Goal: Task Accomplishment & Management: Complete application form

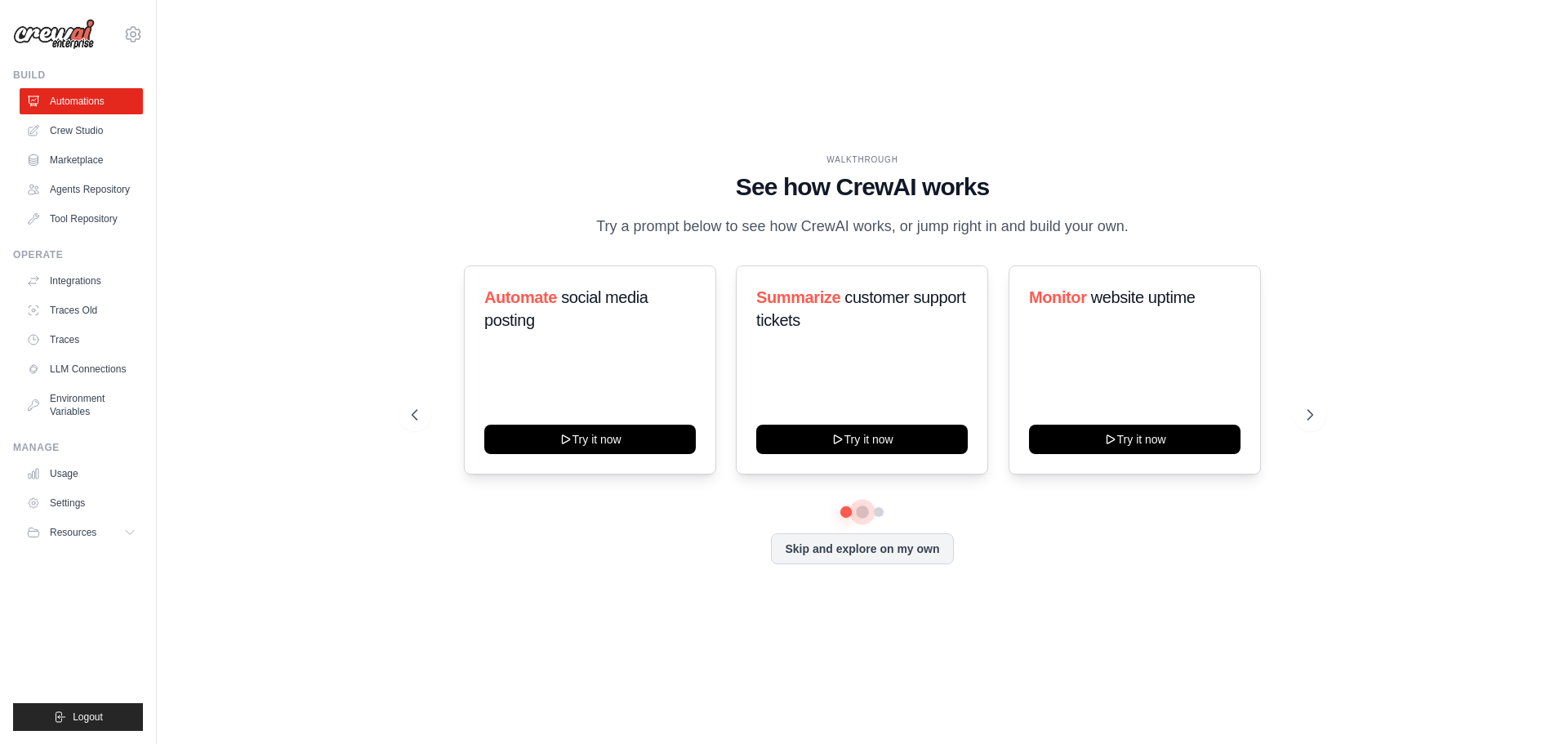
click at [864, 511] on button at bounding box center [863, 512] width 13 height 13
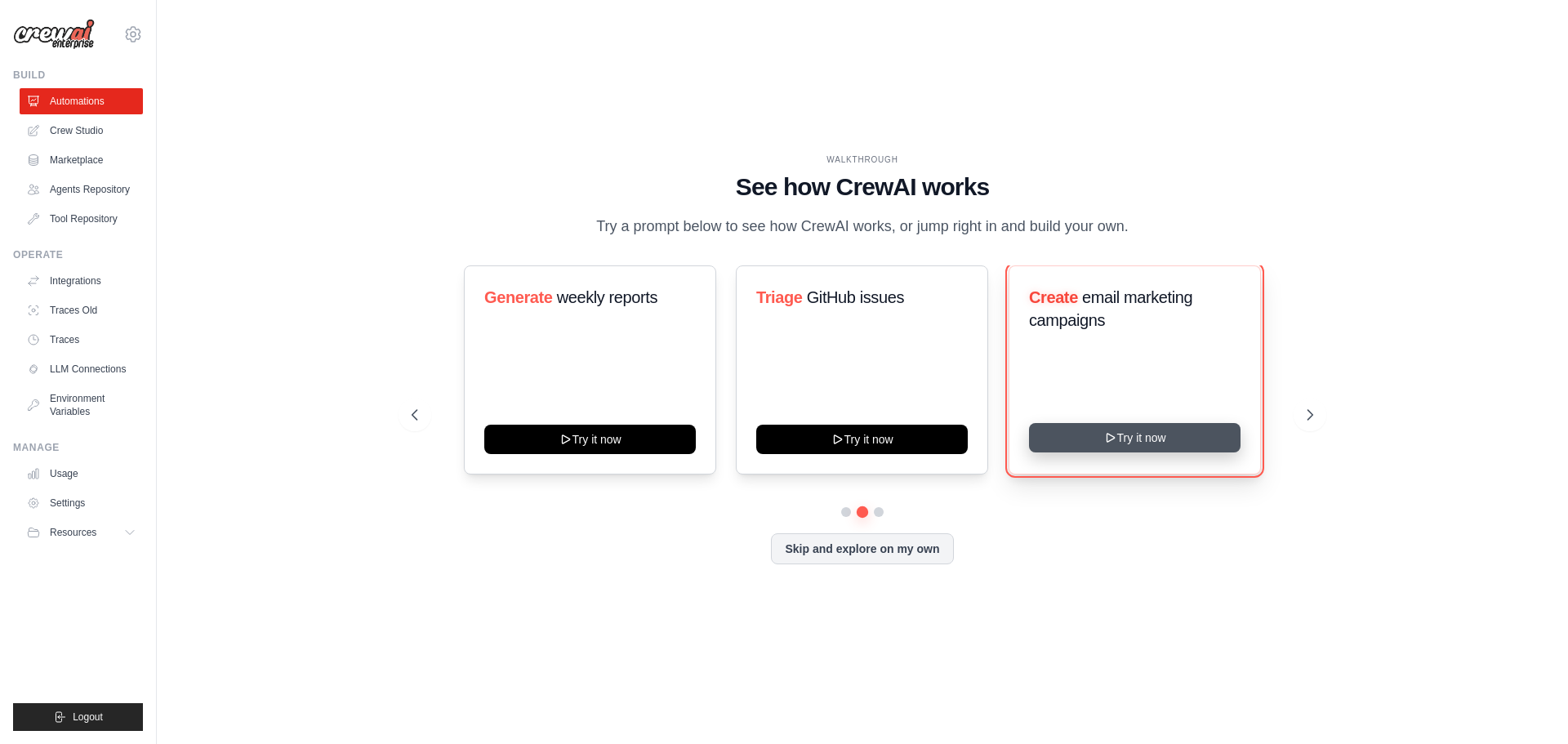
click at [1145, 437] on button "Try it now" at bounding box center [1135, 437] width 212 height 29
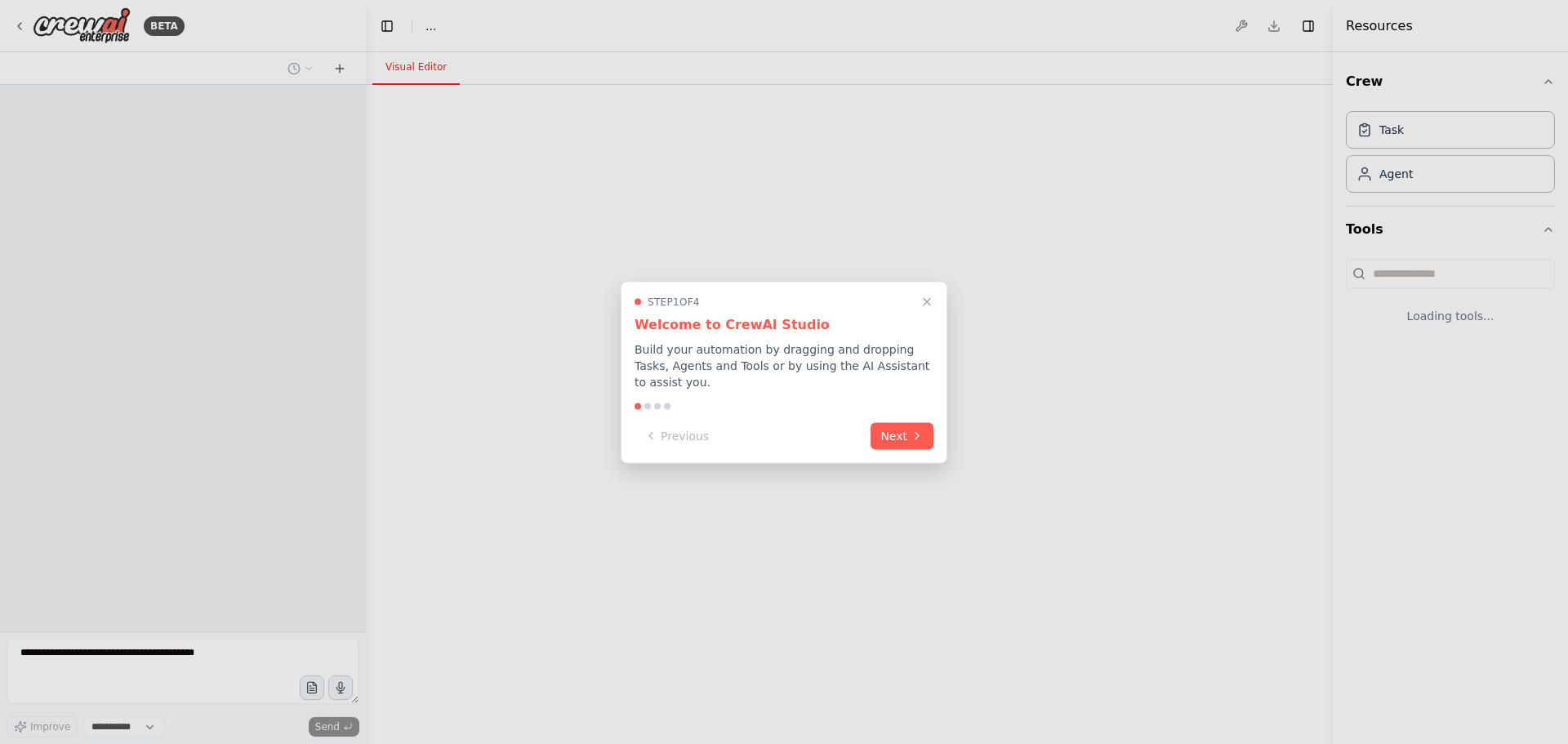
select select "****"
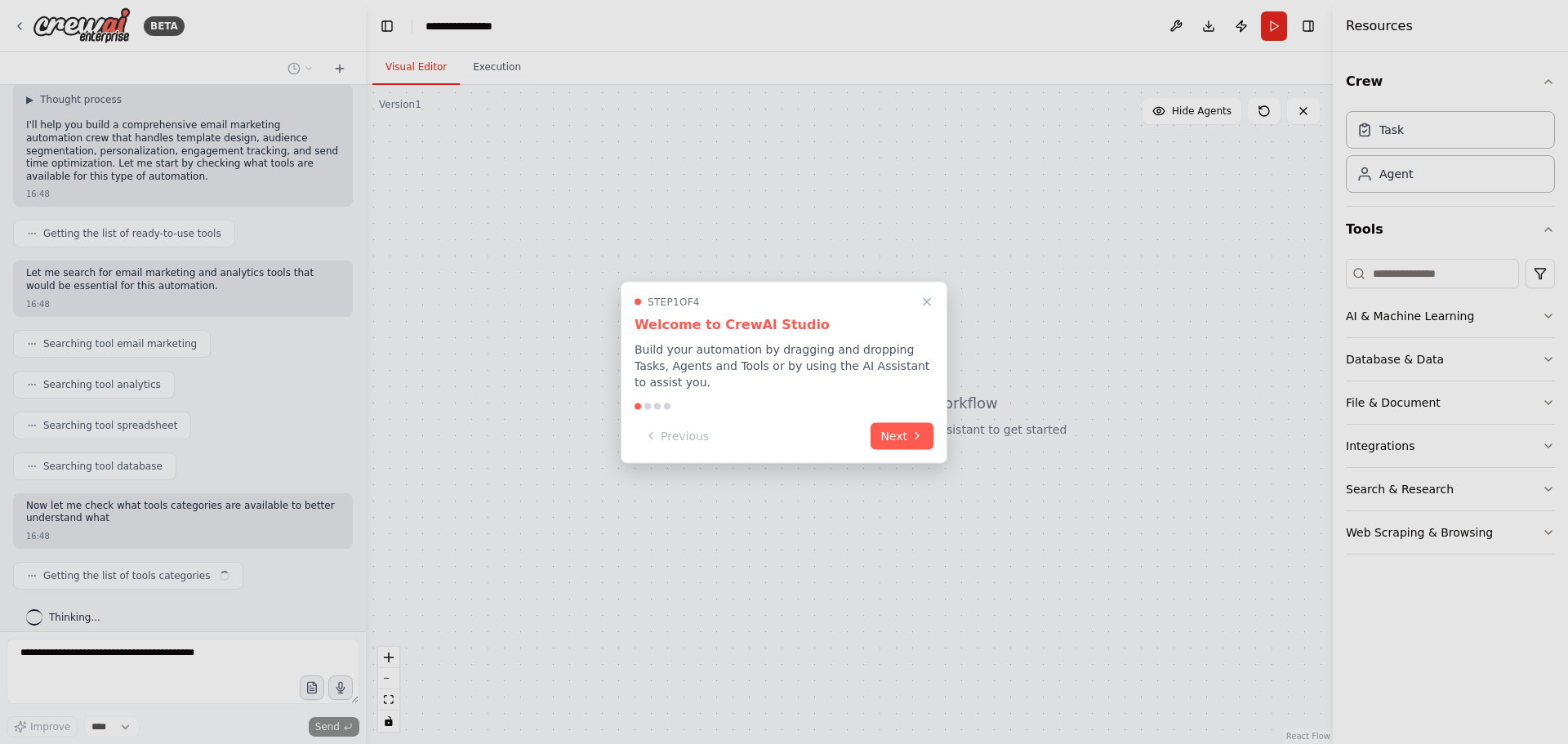
scroll to position [122, 0]
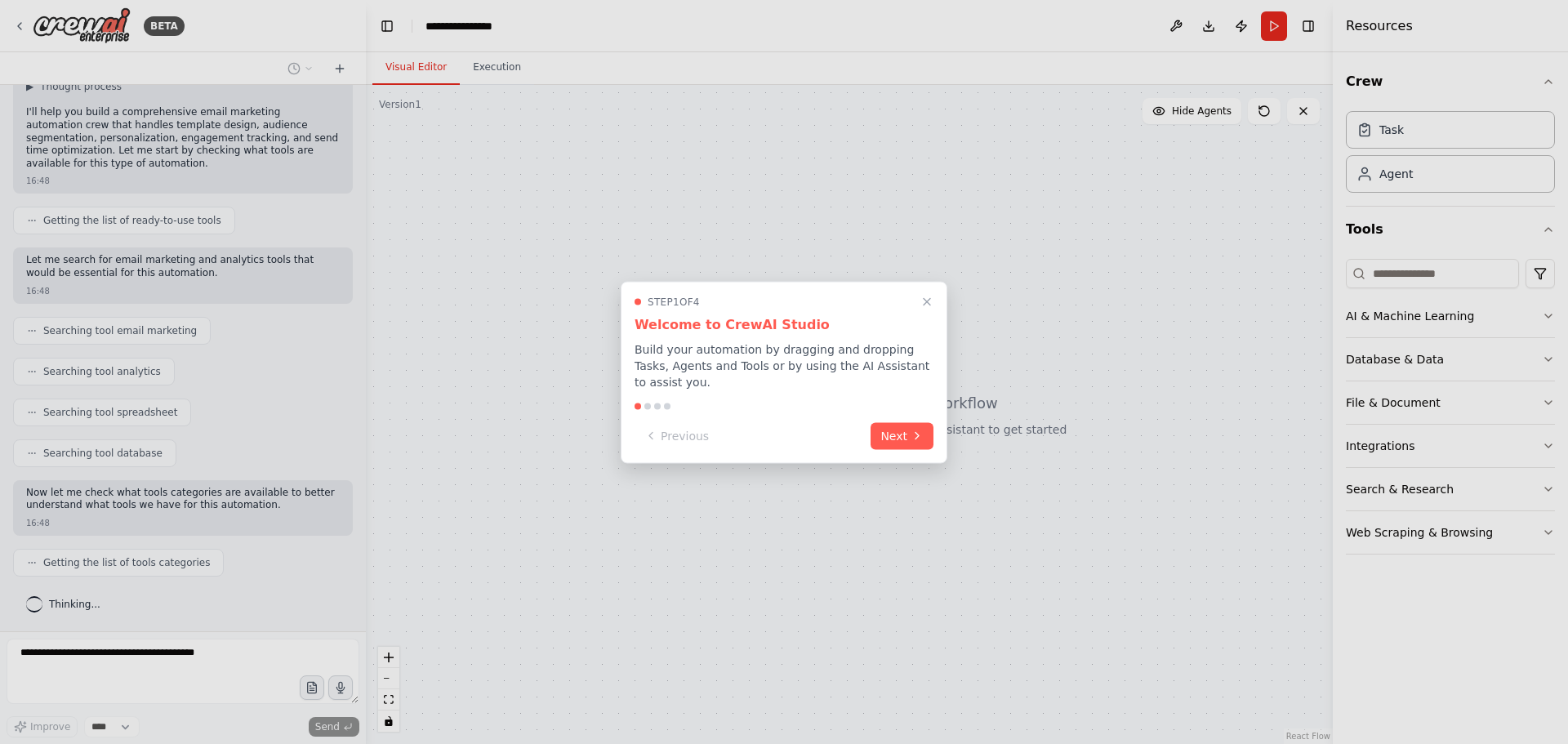
click at [895, 441] on div "Step 1 of 4 Welcome to CrewAI Studio Build your automation by dragging and drop…" at bounding box center [784, 372] width 327 height 182
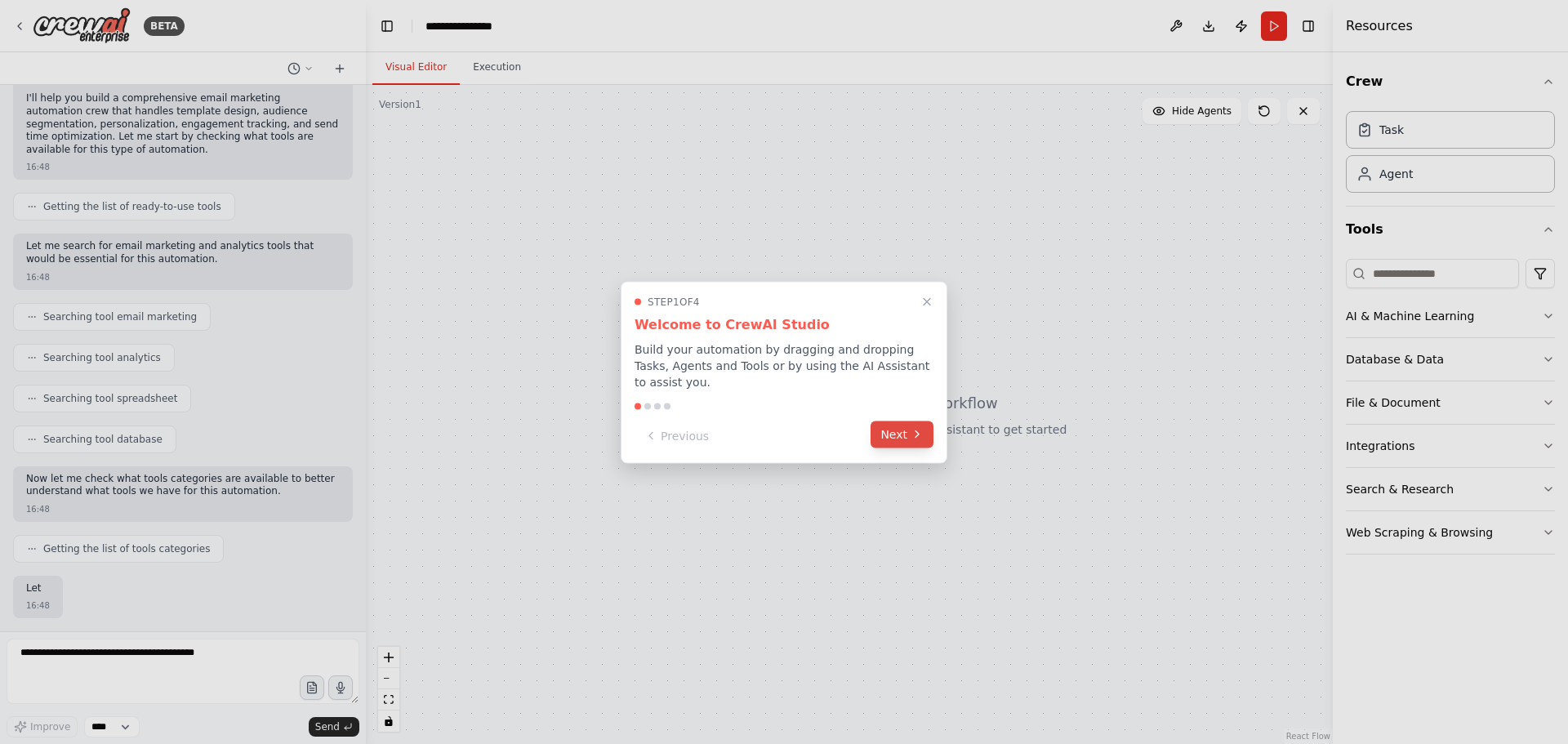
click at [904, 431] on button "Next" at bounding box center [901, 434] width 63 height 27
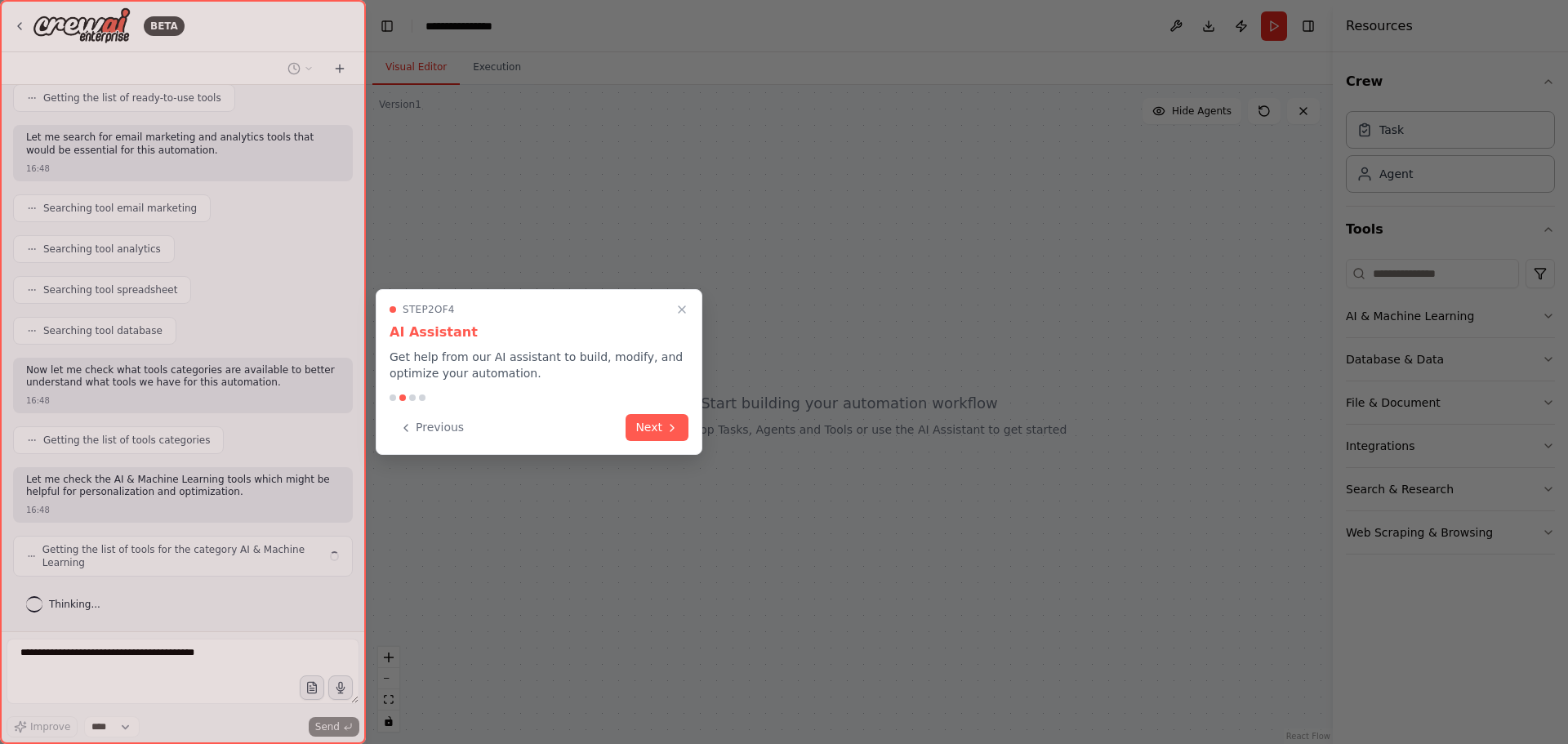
scroll to position [231, 0]
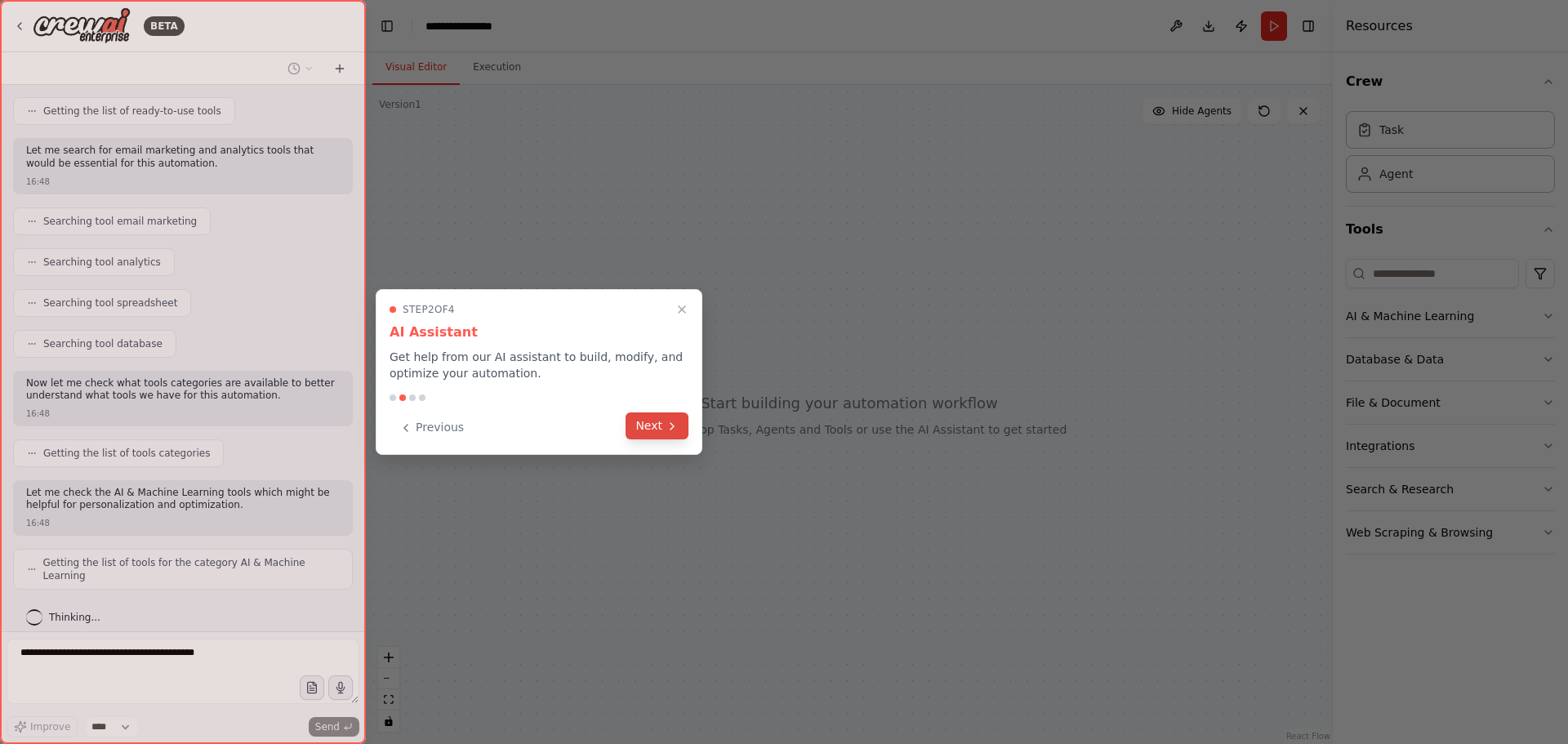
click at [644, 428] on button "Next" at bounding box center [656, 426] width 63 height 27
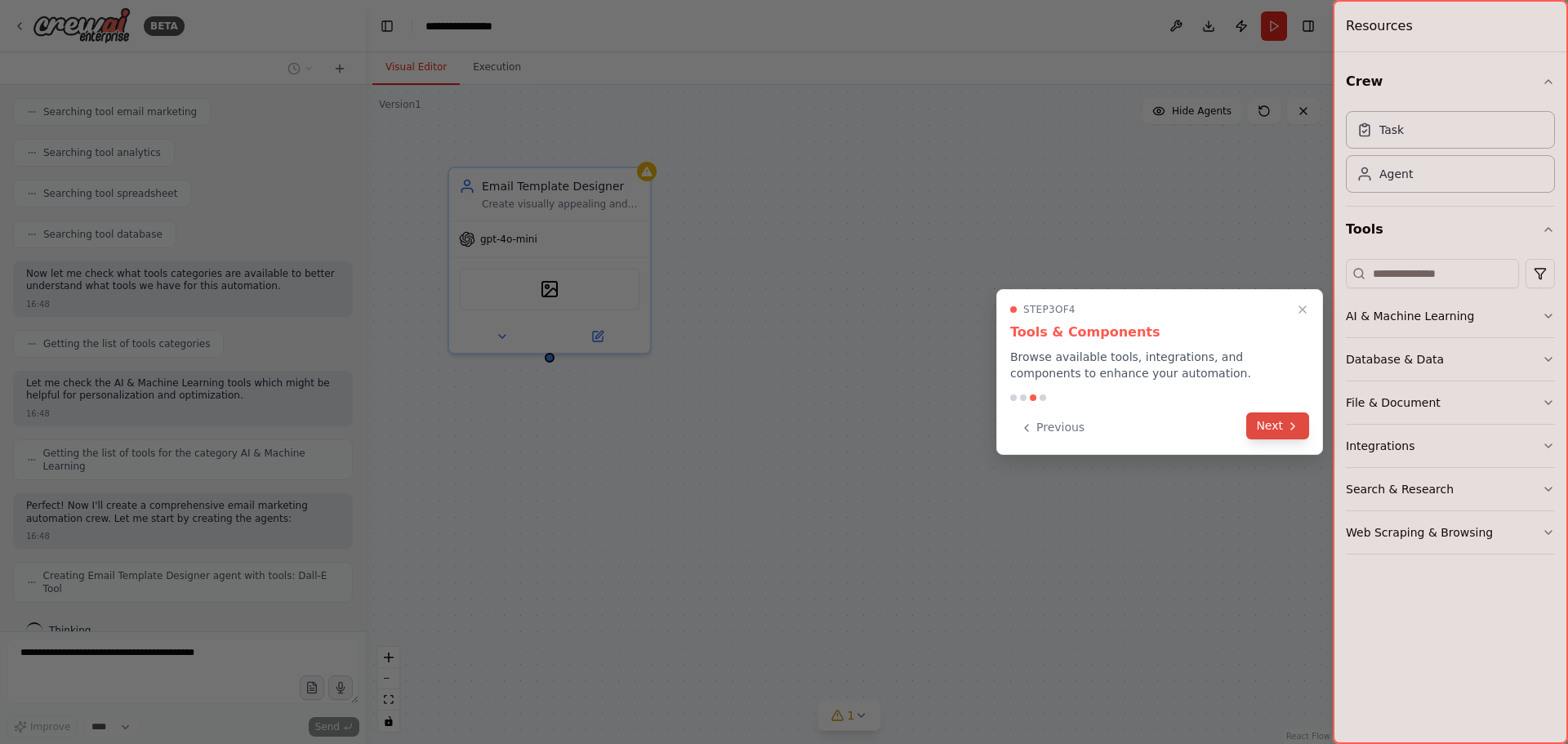
click at [1276, 422] on button "Next" at bounding box center [1277, 426] width 63 height 27
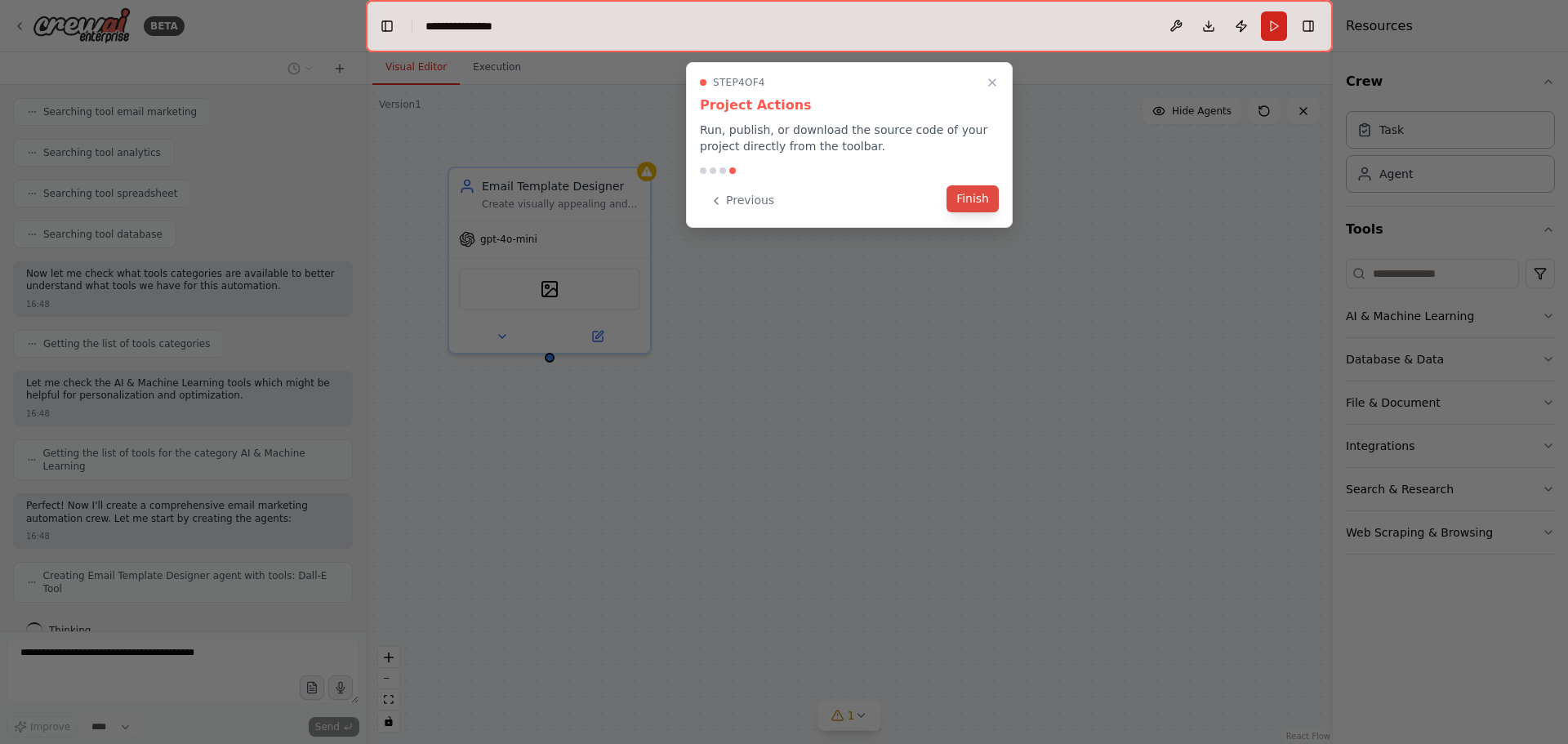
scroll to position [395, 0]
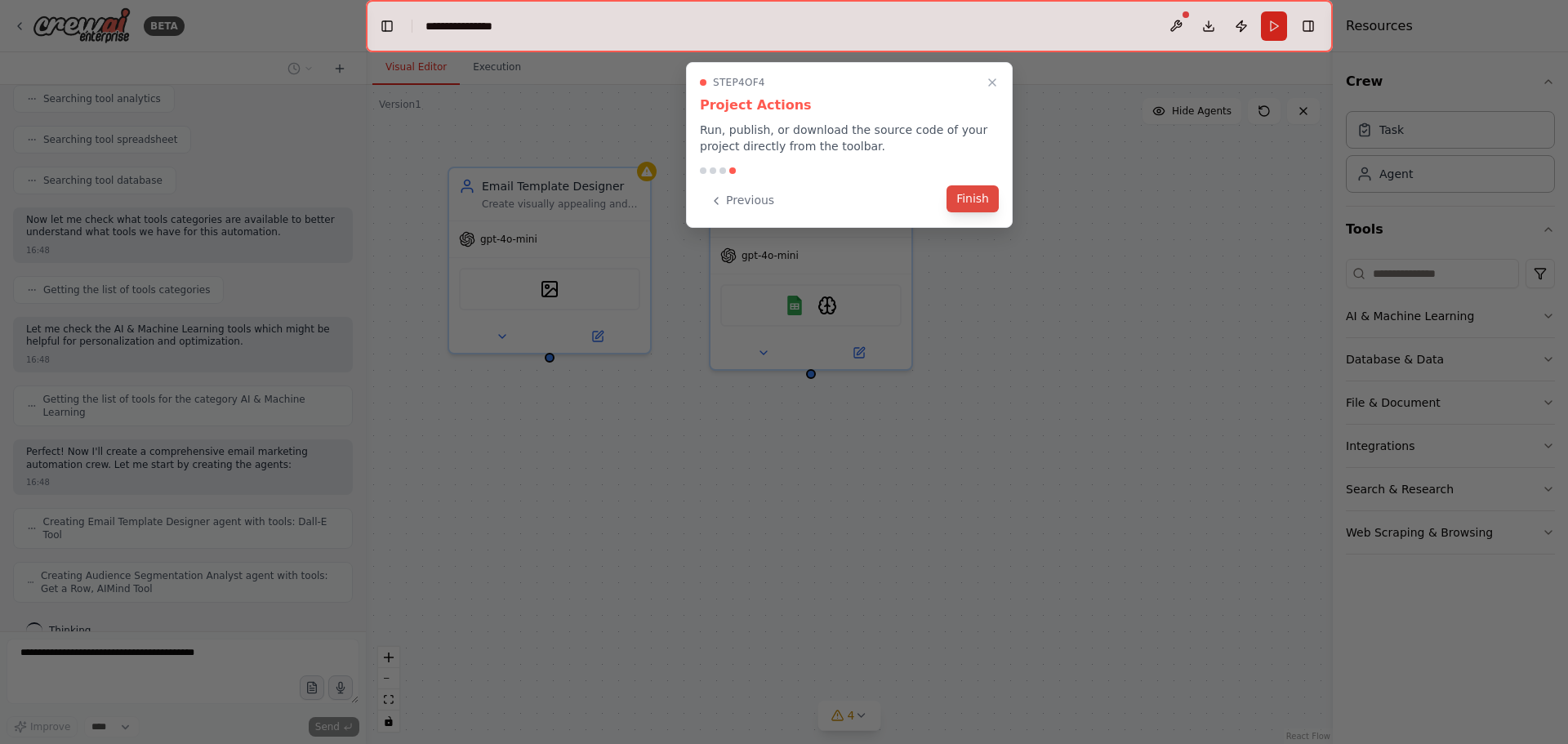
click at [989, 211] on button "Finish" at bounding box center [972, 199] width 53 height 27
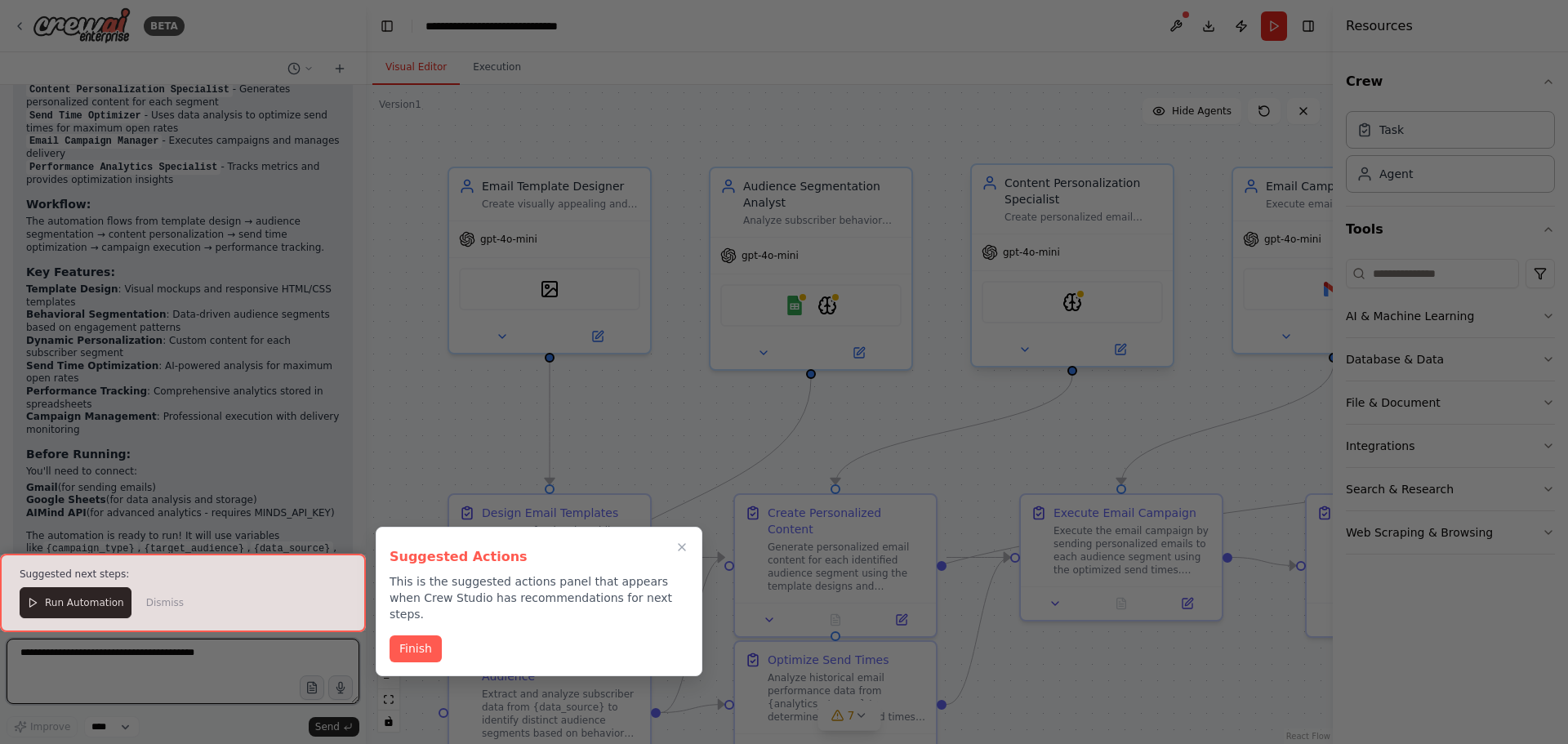
scroll to position [1991, 0]
click at [410, 636] on button "Finish" at bounding box center [415, 647] width 53 height 27
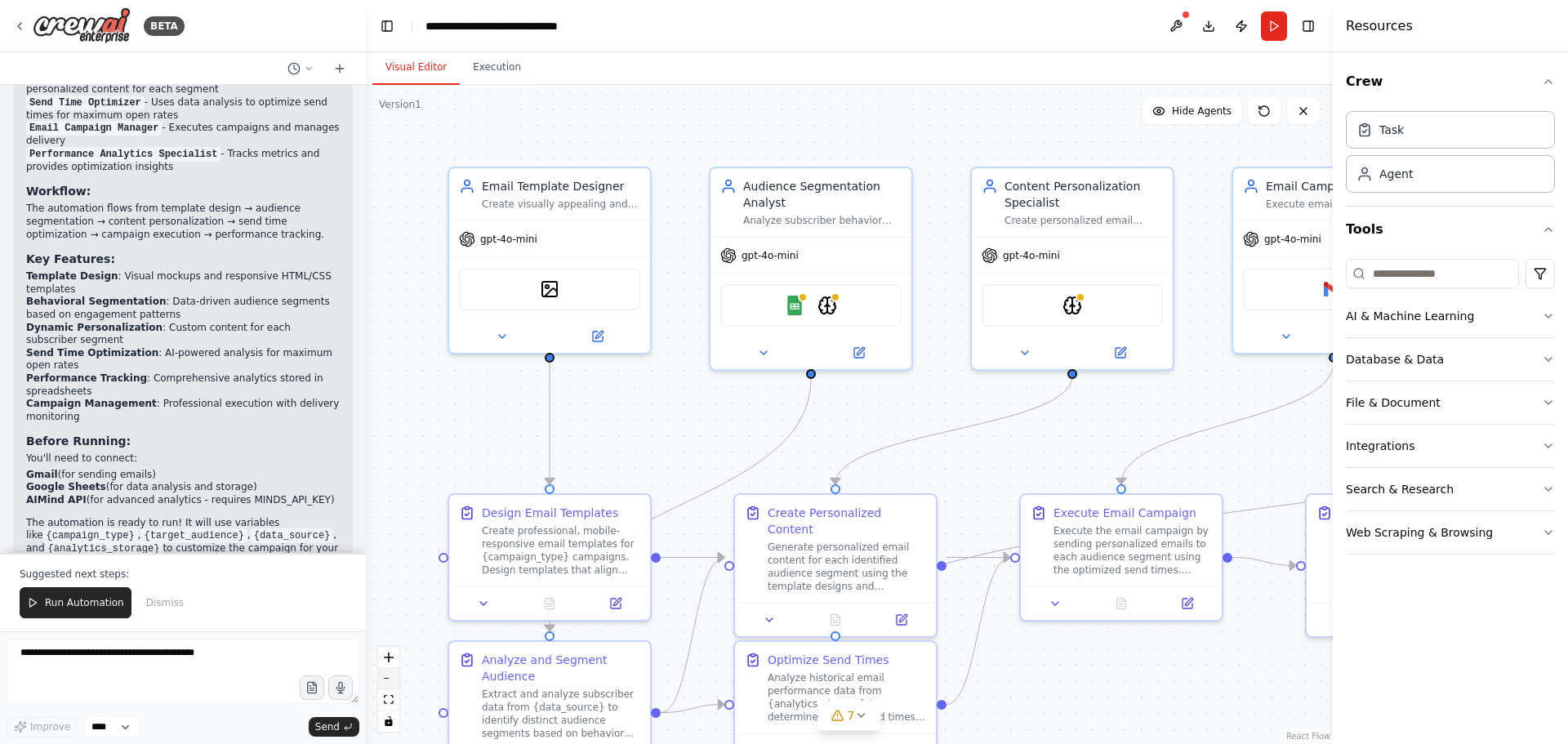
click at [387, 681] on button "zoom out" at bounding box center [388, 678] width 21 height 21
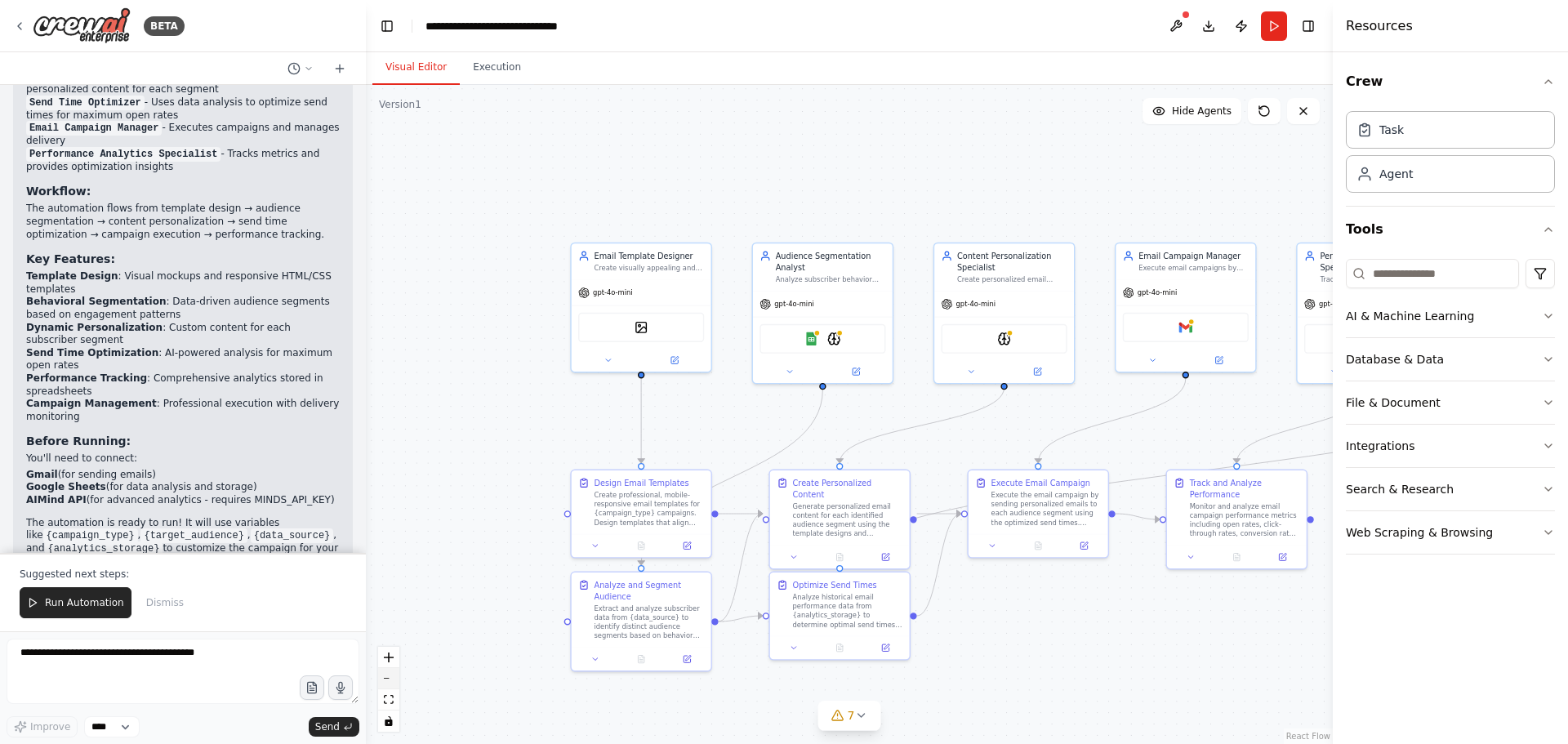
click at [387, 681] on button "zoom out" at bounding box center [388, 678] width 21 height 21
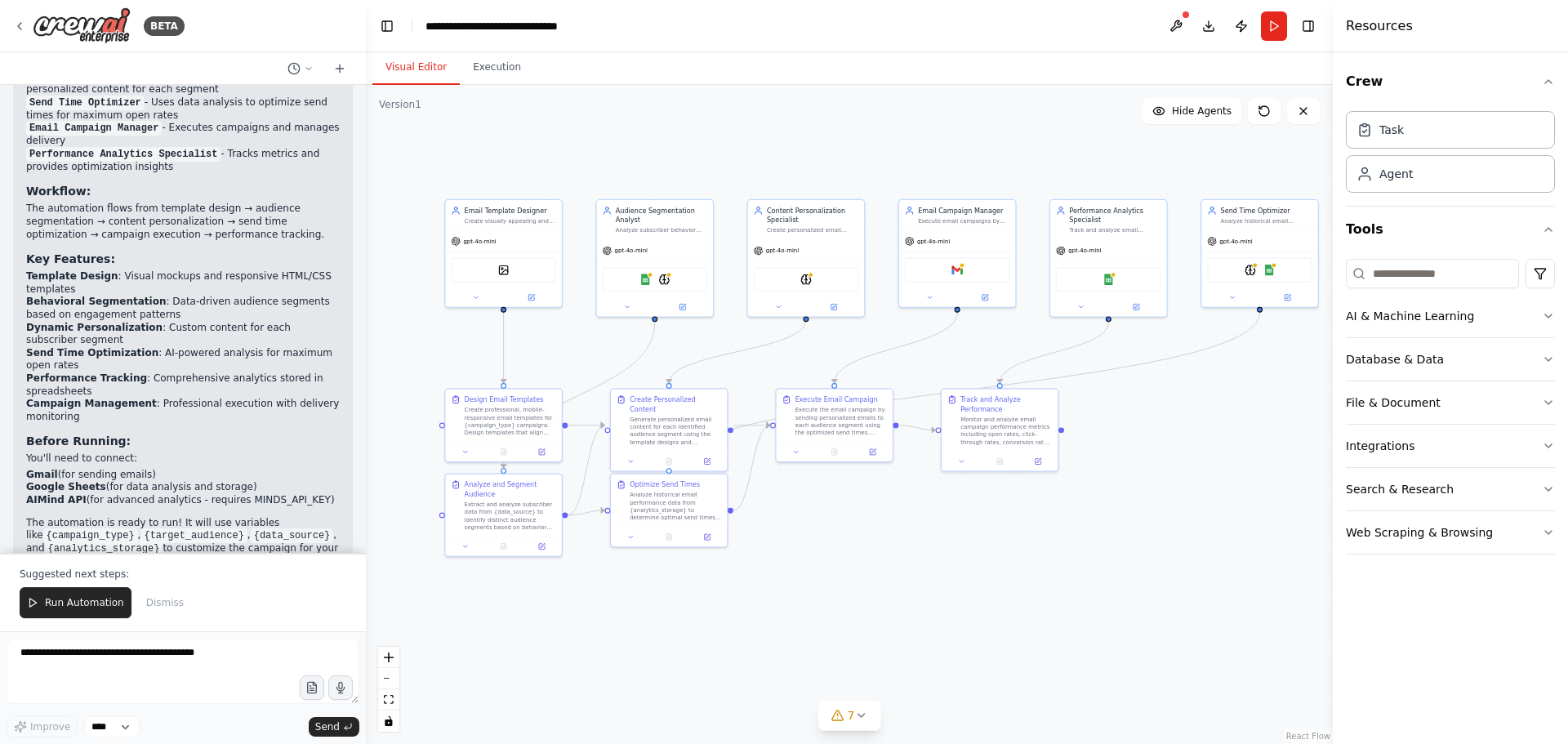
drag, startPoint x: 1122, startPoint y: 664, endPoint x: 946, endPoint y: 595, distance: 189.0
click at [946, 592] on div ".deletable-edge-delete-btn { width: 20px; height: 20px; border: 0px solid #ffff…" at bounding box center [849, 415] width 967 height 660
click at [18, 29] on icon at bounding box center [20, 27] width 13 height 13
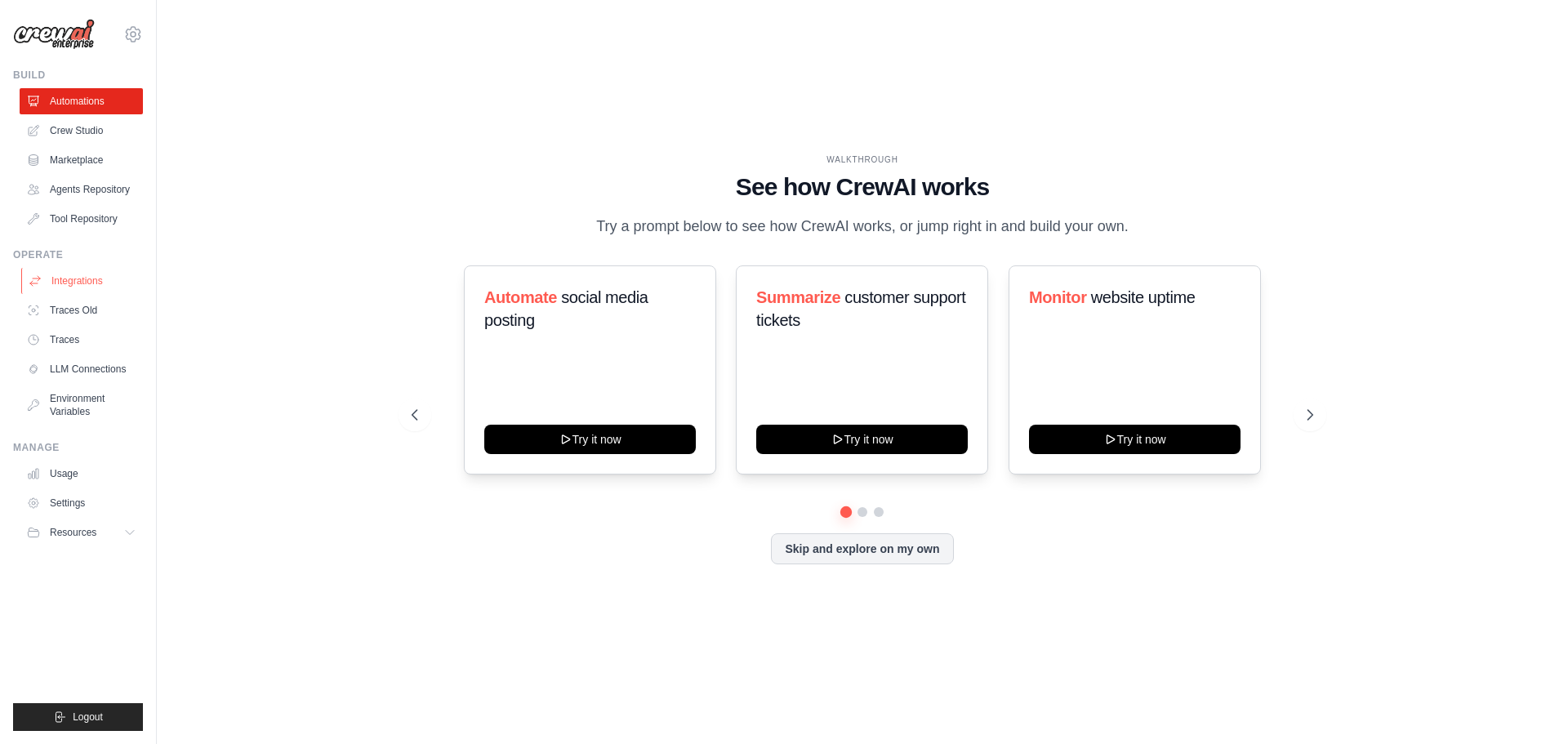
click at [97, 281] on link "Integrations" at bounding box center [83, 280] width 123 height 26
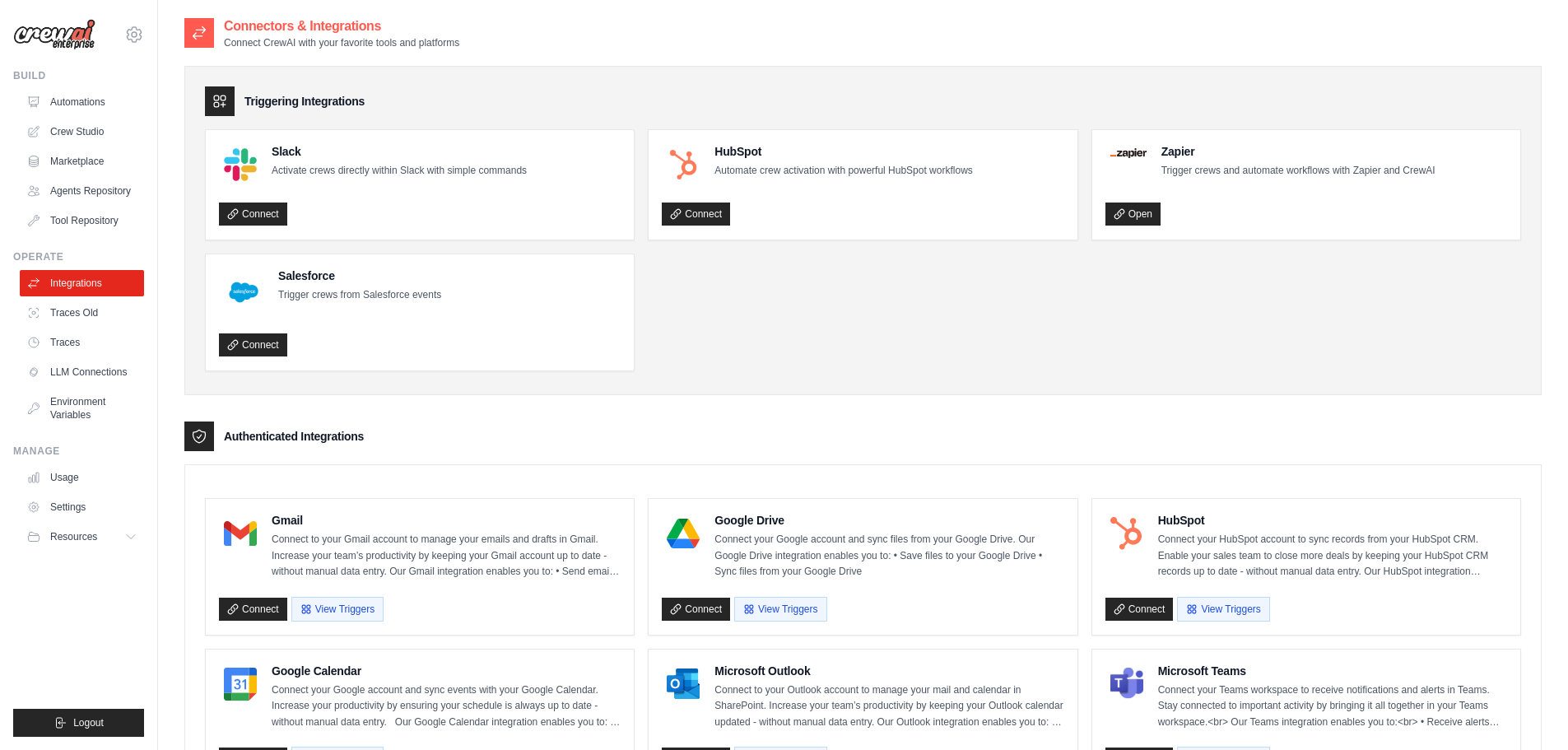
click at [211, 428] on div at bounding box center [198, 436] width 29 height 29
click at [60, 314] on link "Traces Old" at bounding box center [83, 313] width 124 height 26
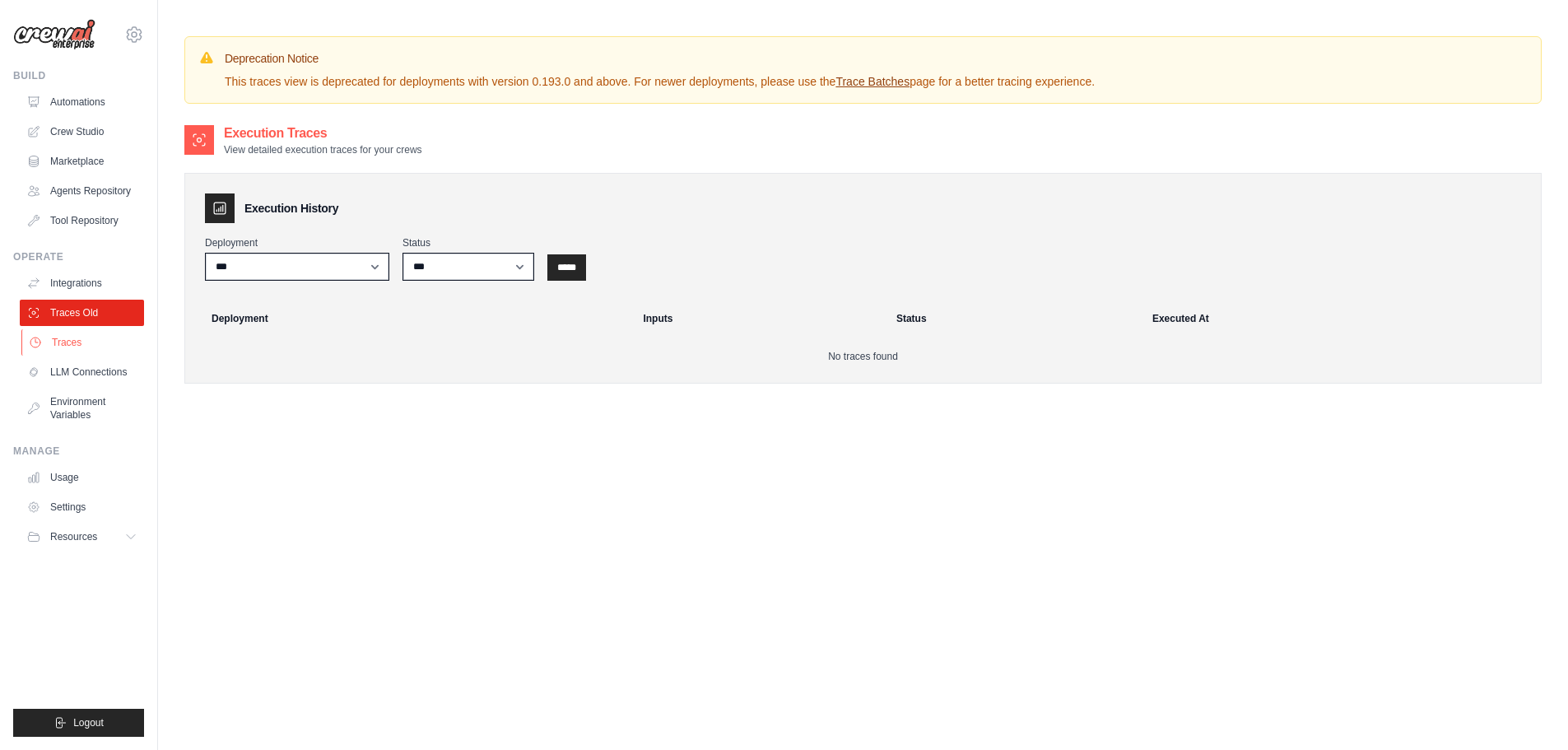
click at [92, 347] on link "Traces" at bounding box center [83, 342] width 124 height 26
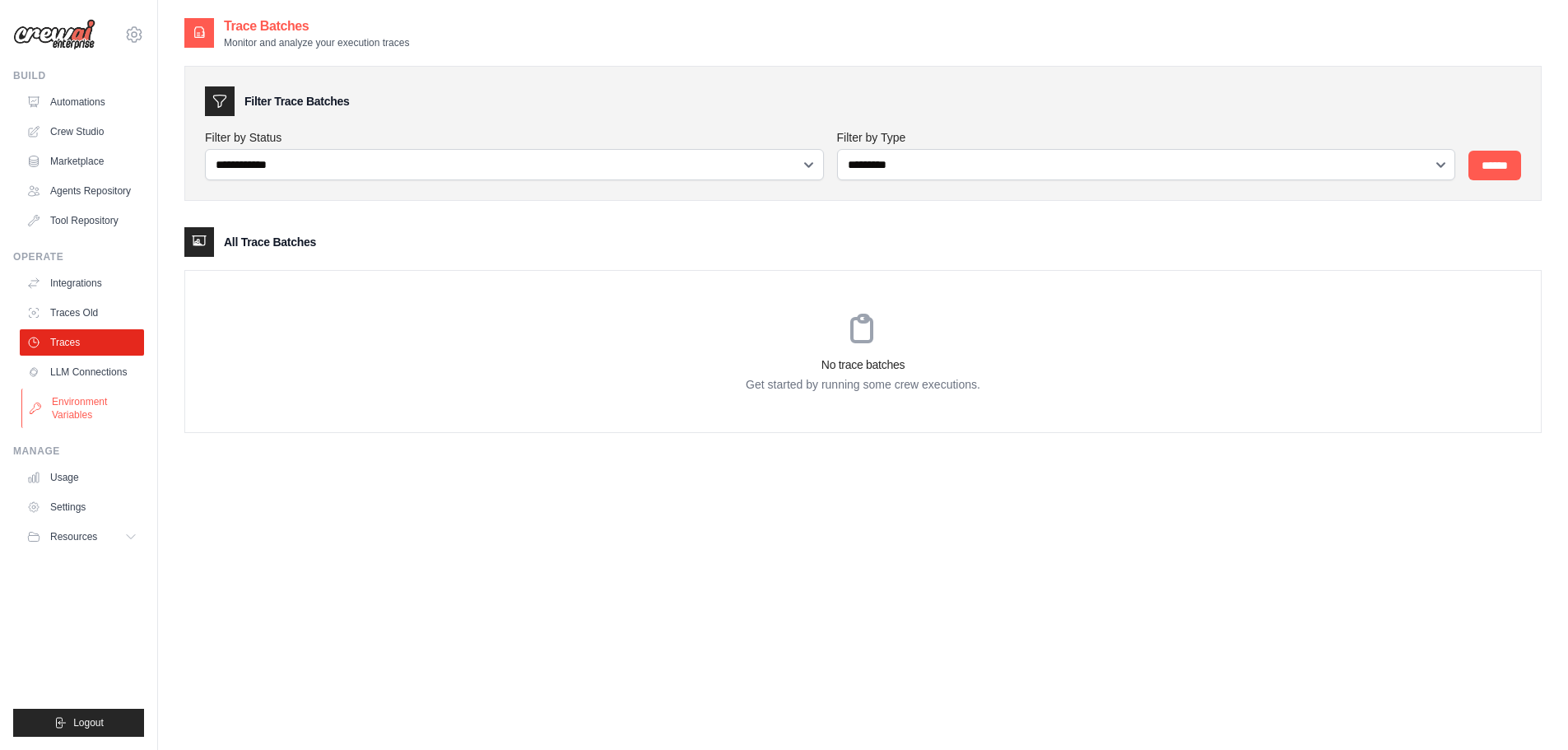
click at [82, 408] on link "Environment Variables" at bounding box center [83, 408] width 124 height 40
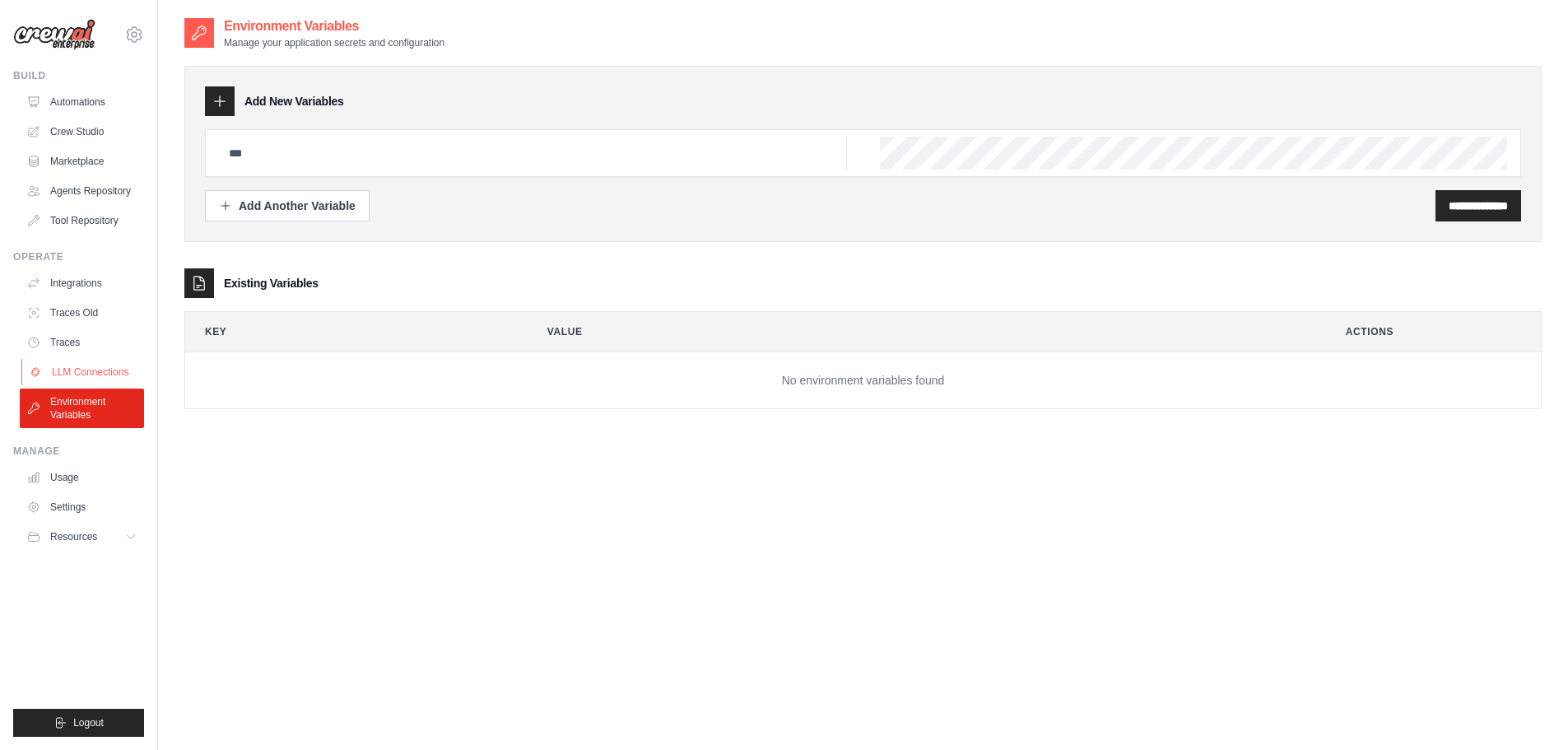
click at [94, 362] on link "LLM Connections" at bounding box center [83, 372] width 124 height 26
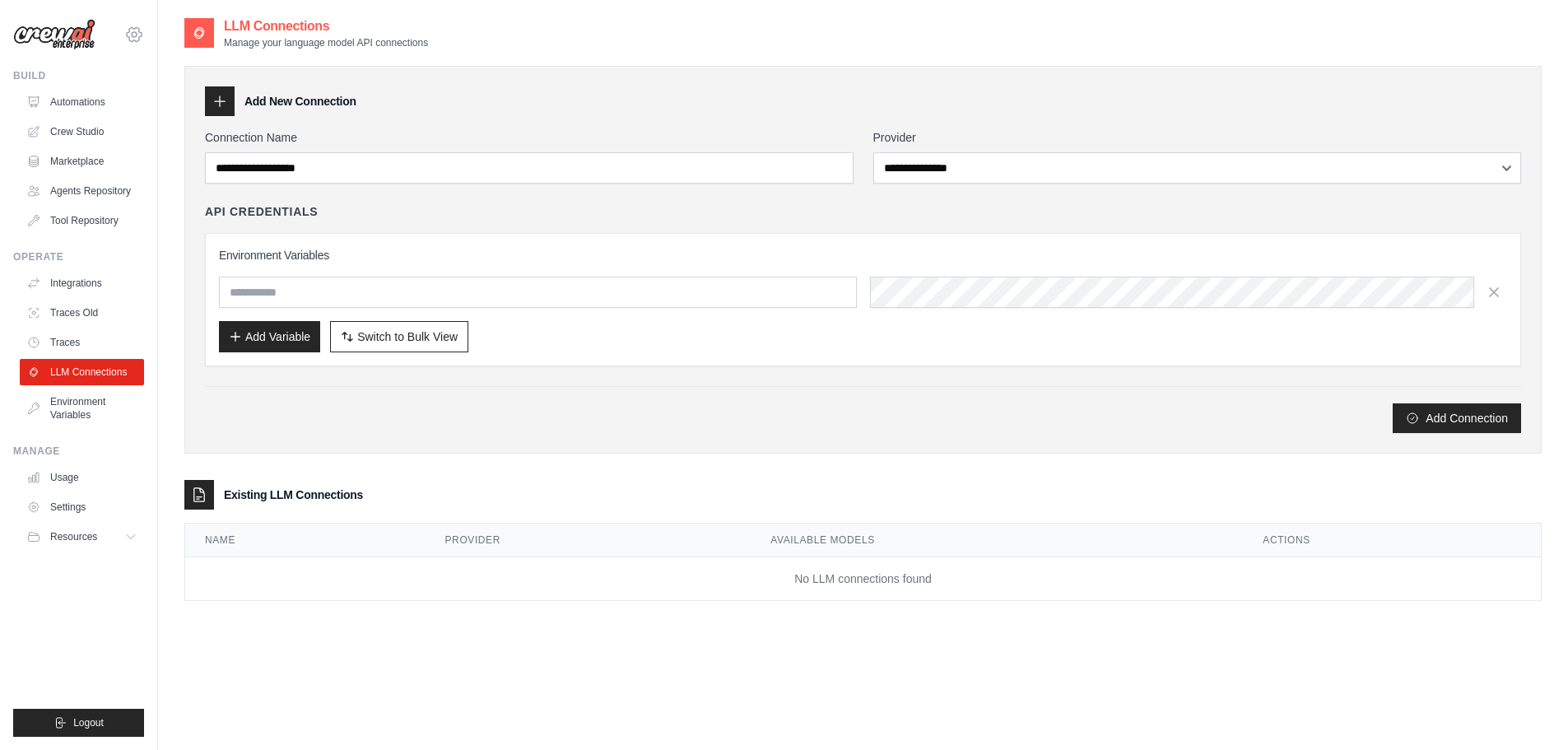
click at [139, 41] on icon at bounding box center [134, 34] width 15 height 14
click at [127, 33] on icon at bounding box center [134, 34] width 15 height 14
click at [104, 92] on link "Automations" at bounding box center [83, 102] width 124 height 26
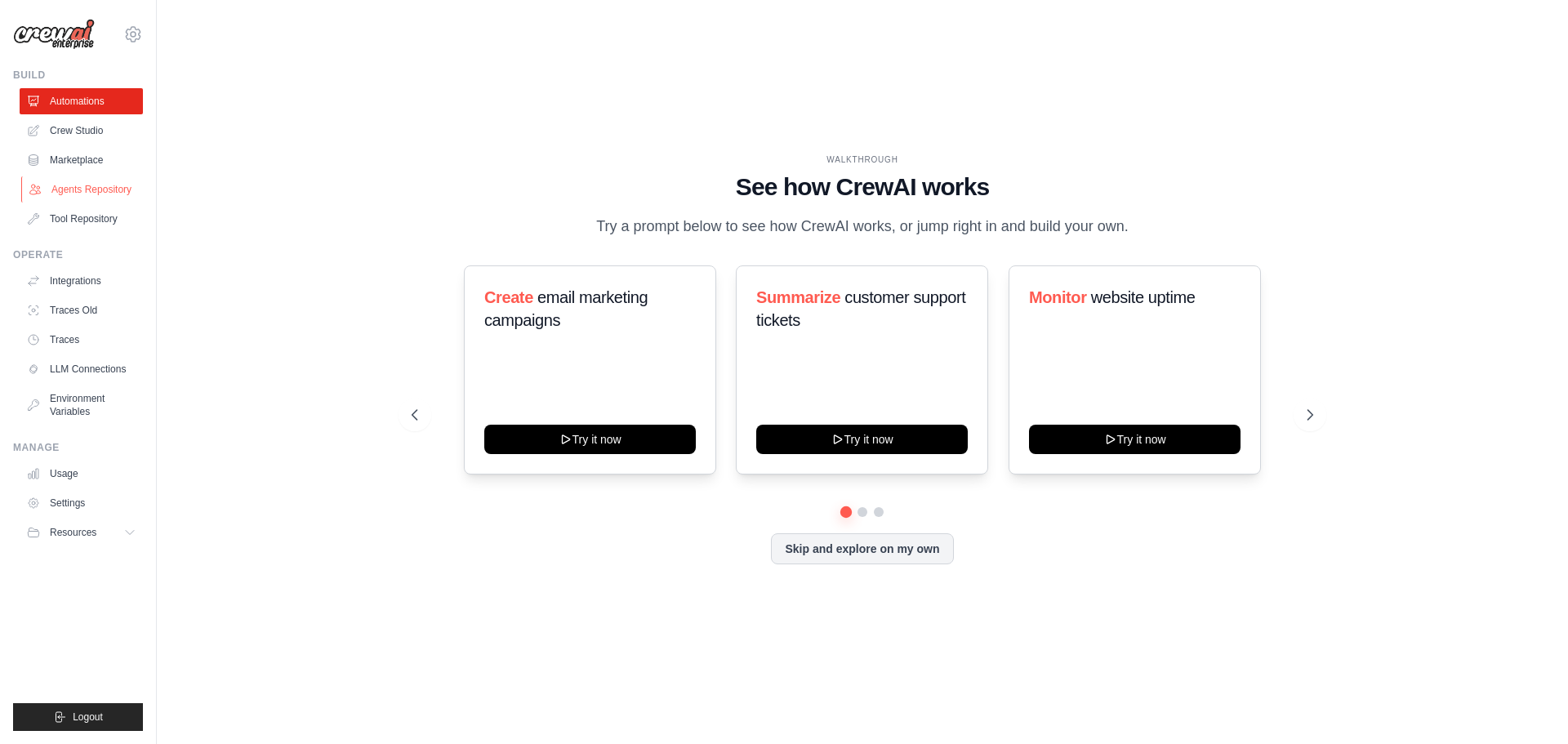
click at [93, 189] on link "Agents Repository" at bounding box center [83, 189] width 123 height 26
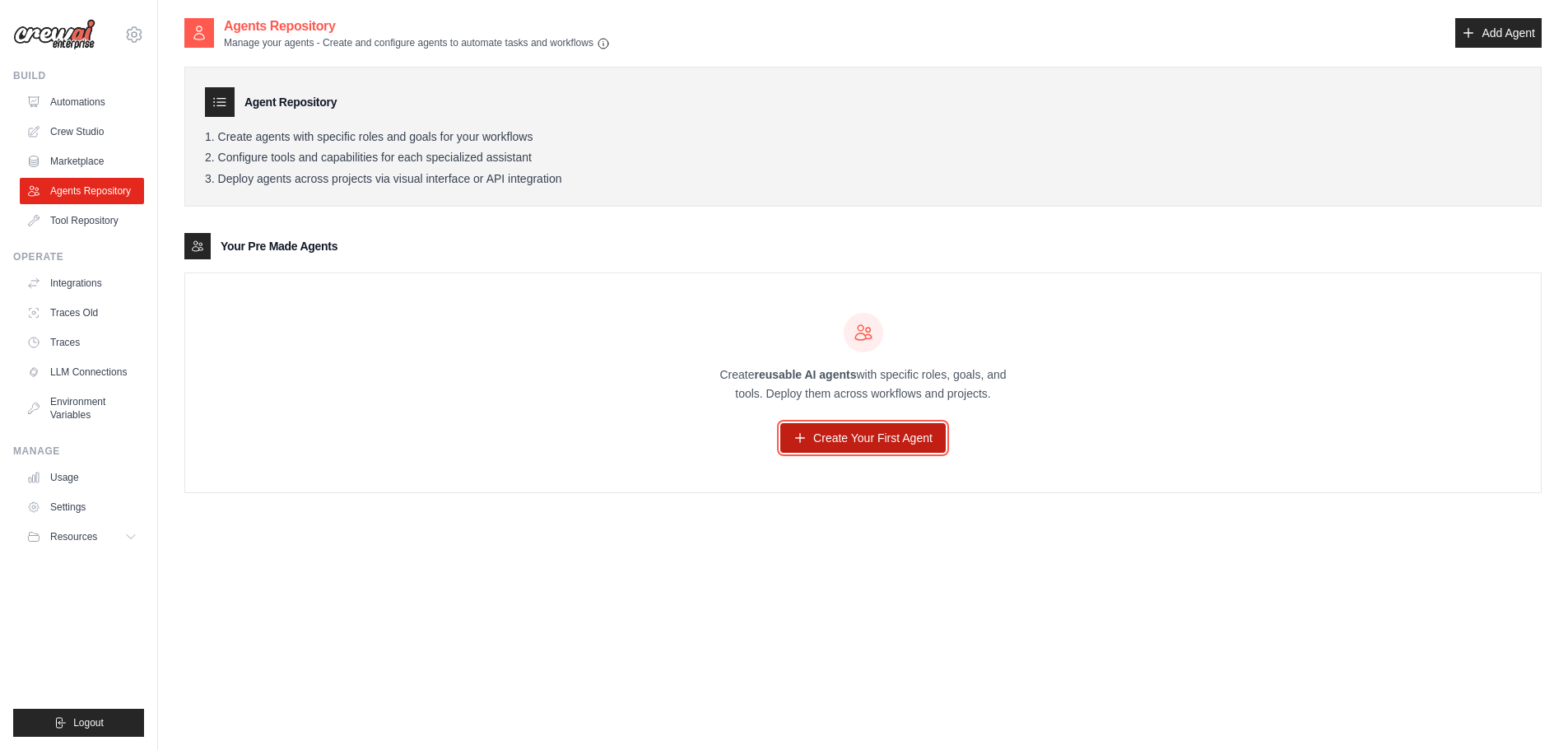
click at [916, 436] on link "Create Your First Agent" at bounding box center [863, 438] width 166 height 29
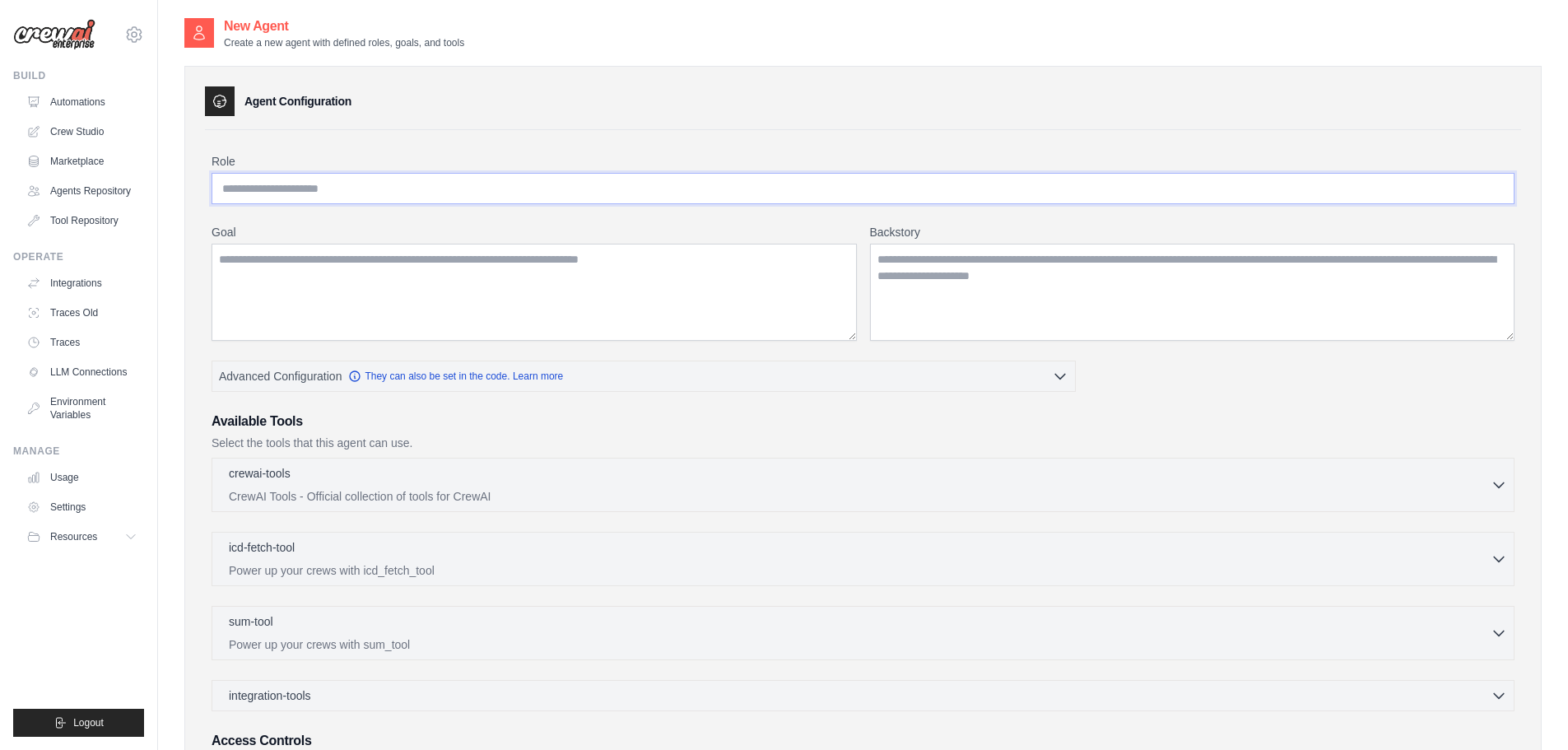
click at [351, 179] on input "Role" at bounding box center [863, 188] width 1303 height 31
type input "*"
type input "**********"
click at [417, 318] on textarea "Goal" at bounding box center [534, 293] width 645 height 98
